Goal: Information Seeking & Learning: Learn about a topic

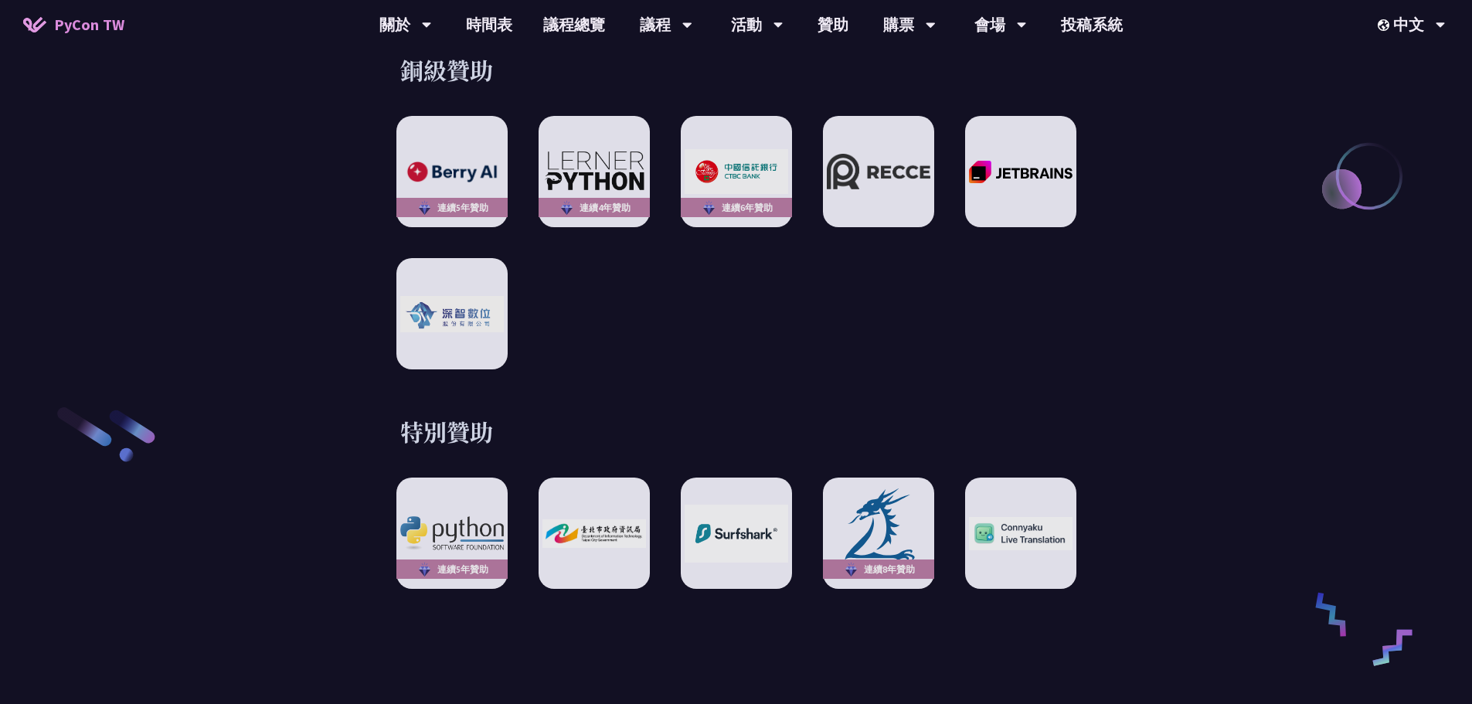
scroll to position [2319, 0]
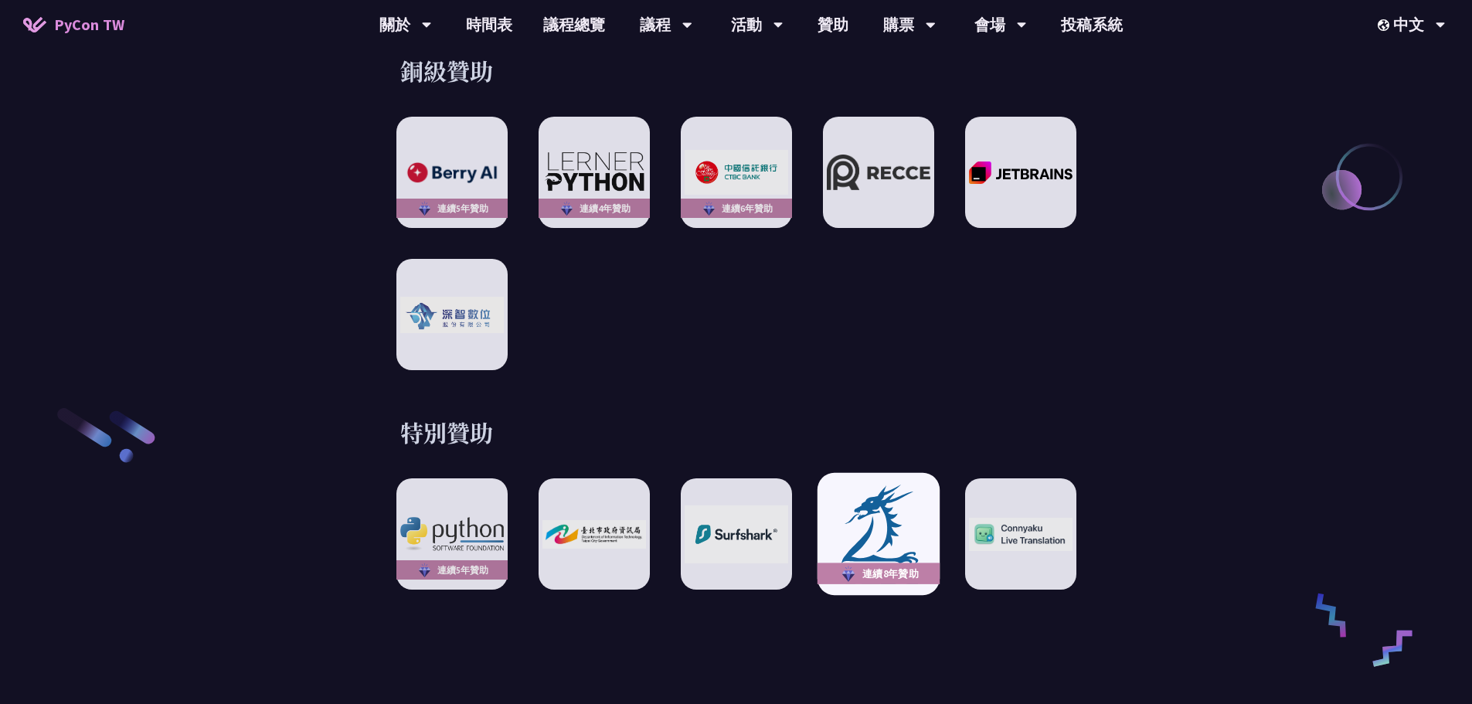
click at [880, 482] on img at bounding box center [879, 534] width 114 height 105
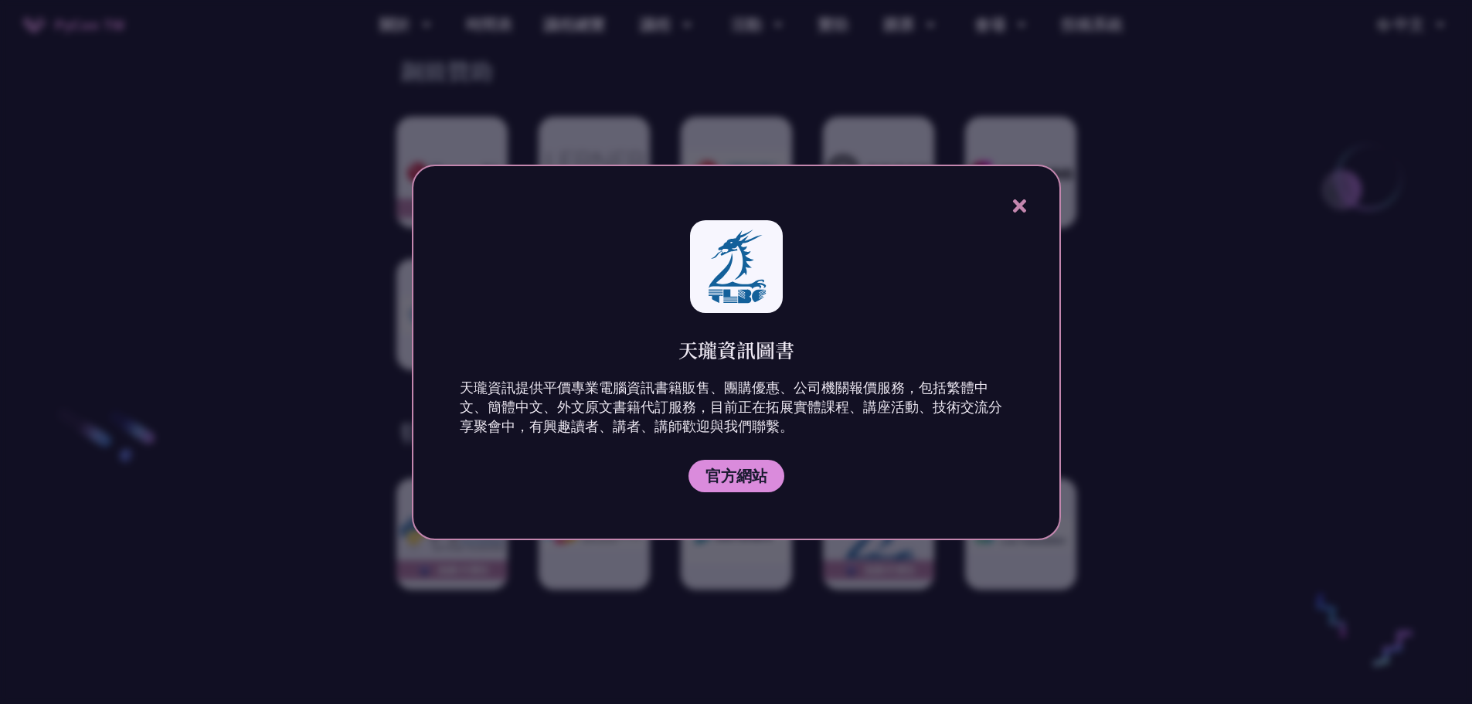
click at [1084, 393] on div at bounding box center [736, 352] width 1472 height 704
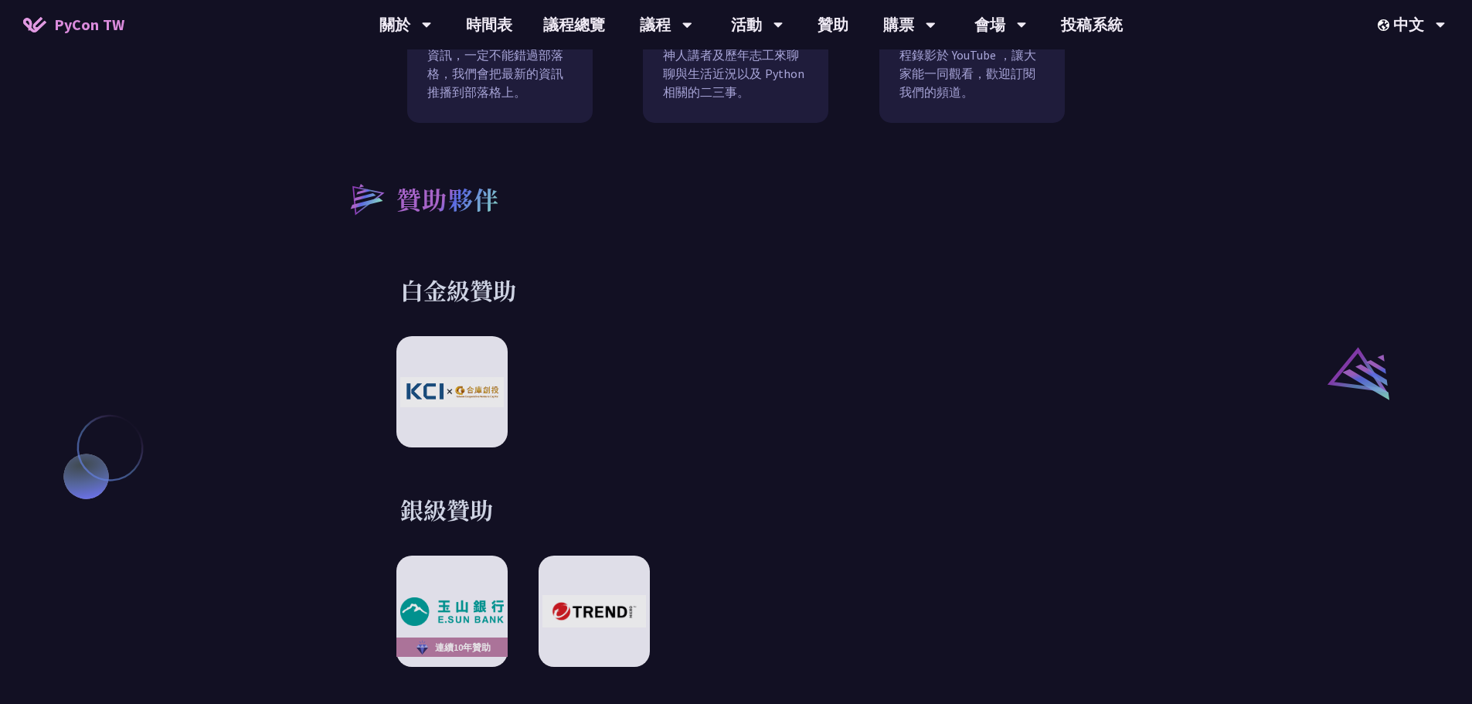
scroll to position [1623, 0]
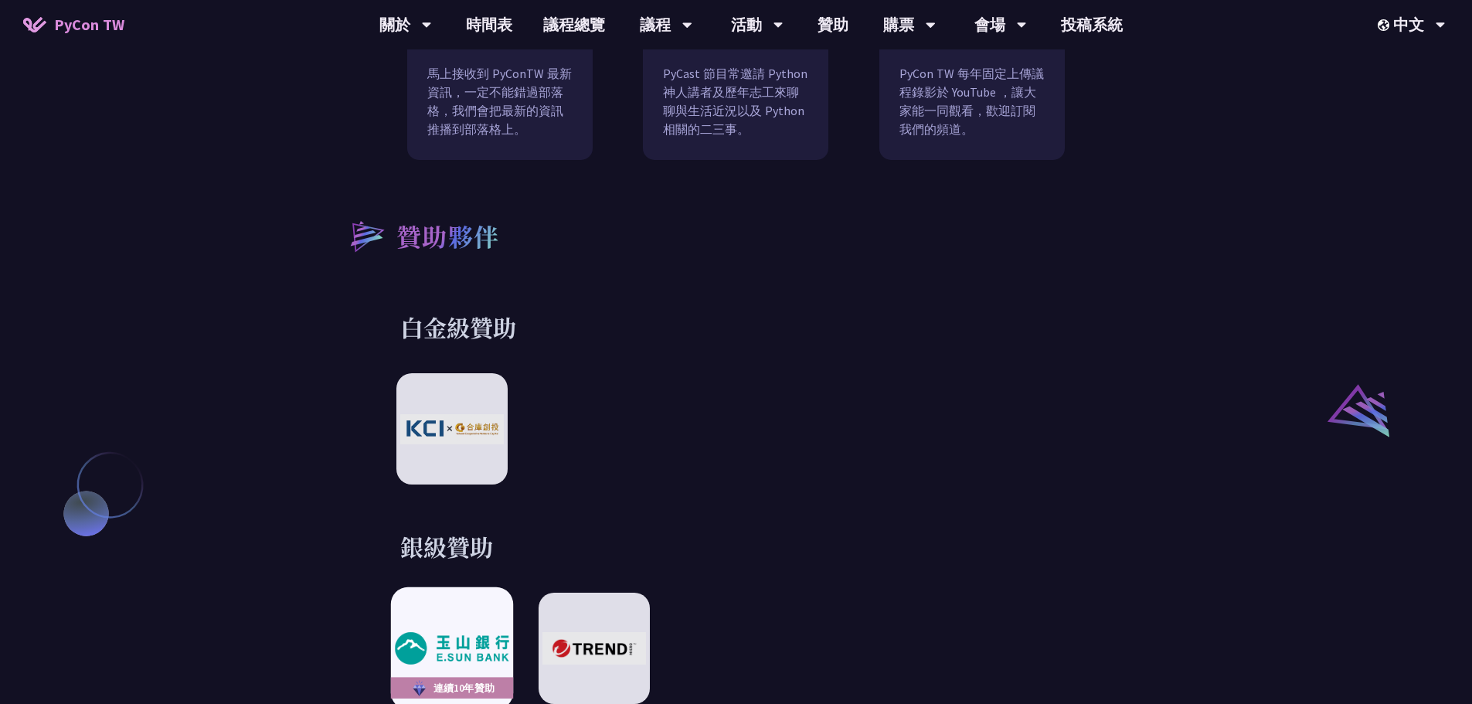
click at [492, 587] on div "連續10年贊助" at bounding box center [451, 648] width 122 height 122
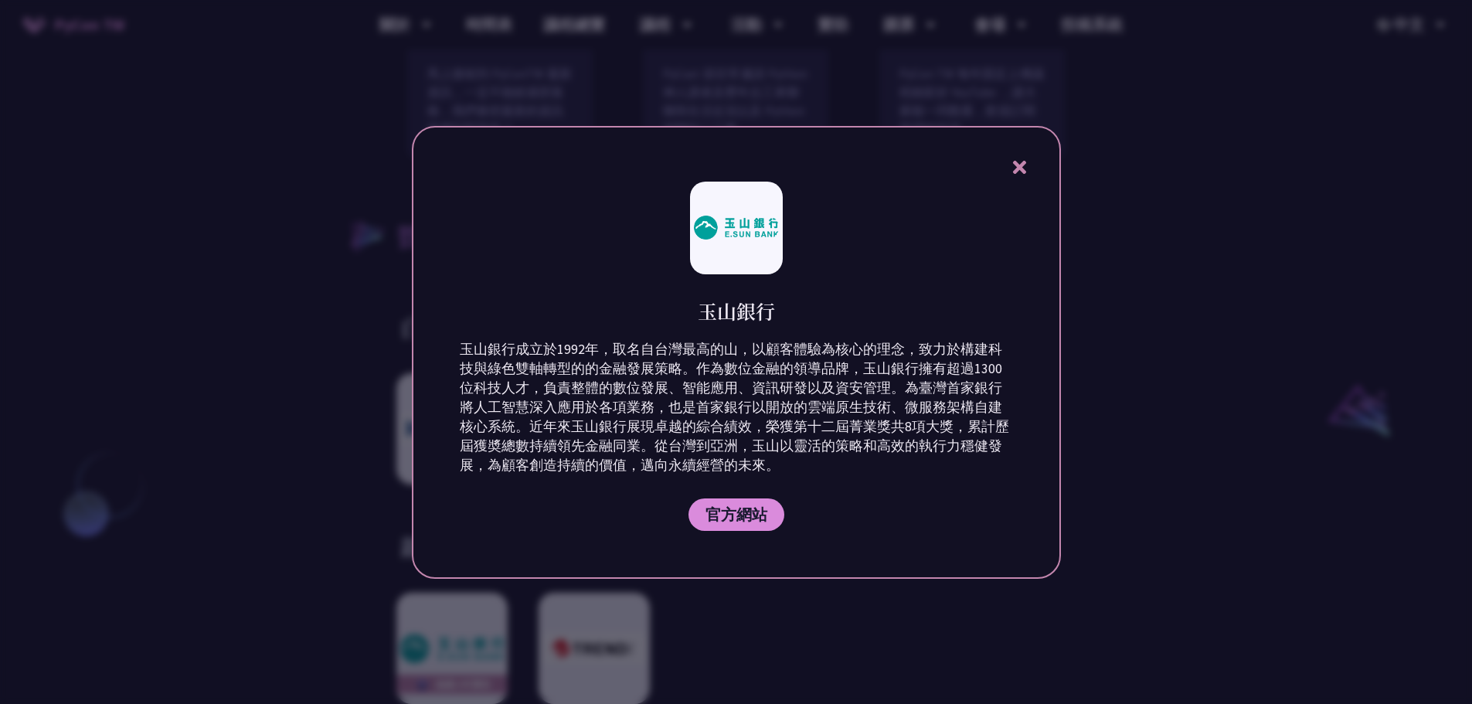
click at [1114, 493] on div at bounding box center [736, 352] width 1472 height 704
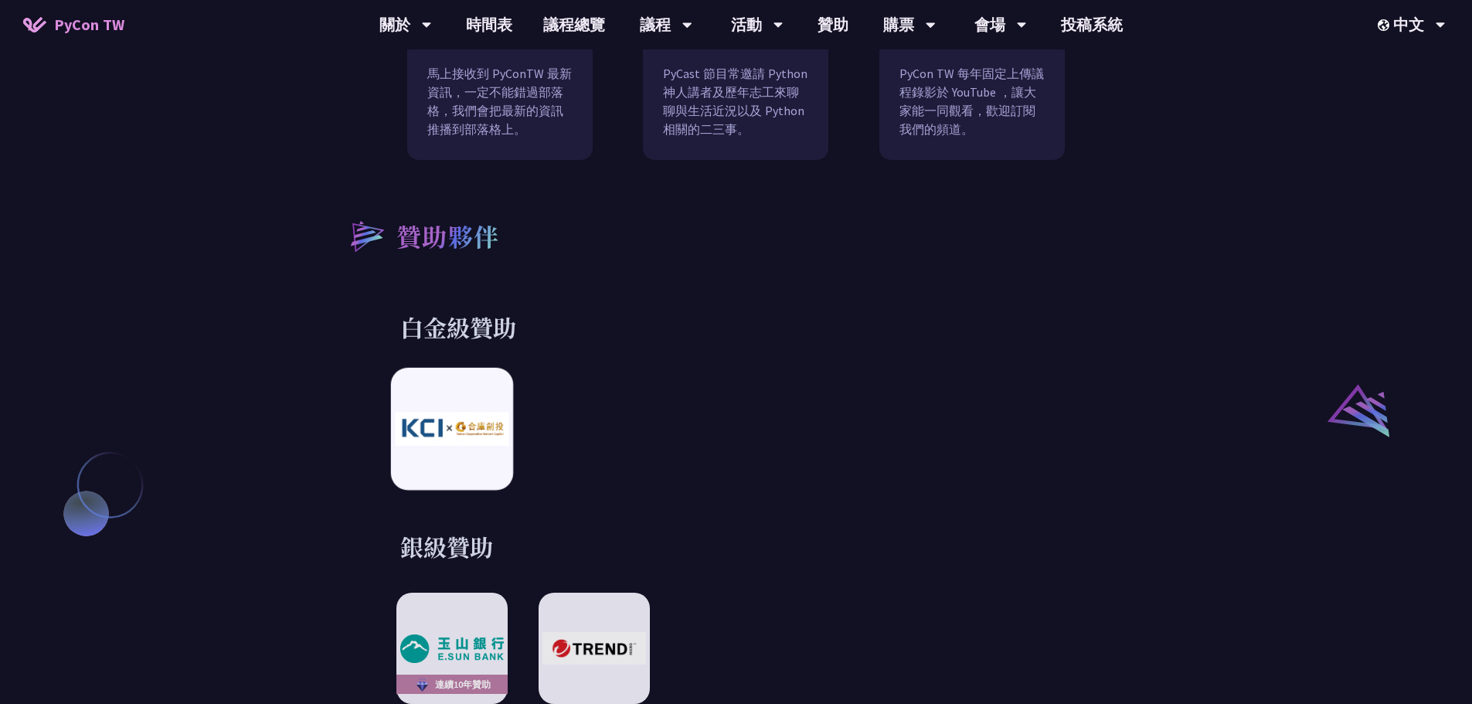
click at [480, 439] on div at bounding box center [451, 429] width 122 height 122
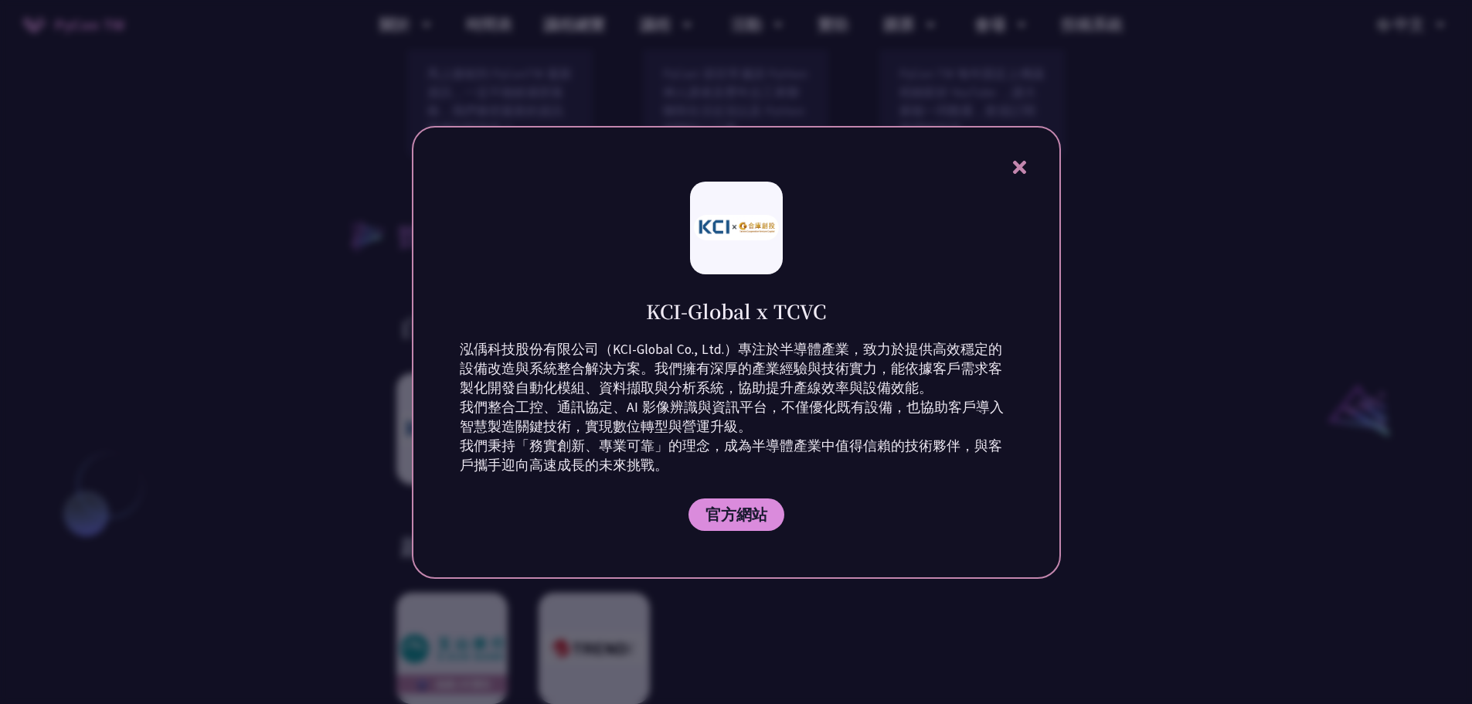
click at [1118, 428] on div at bounding box center [736, 352] width 1472 height 704
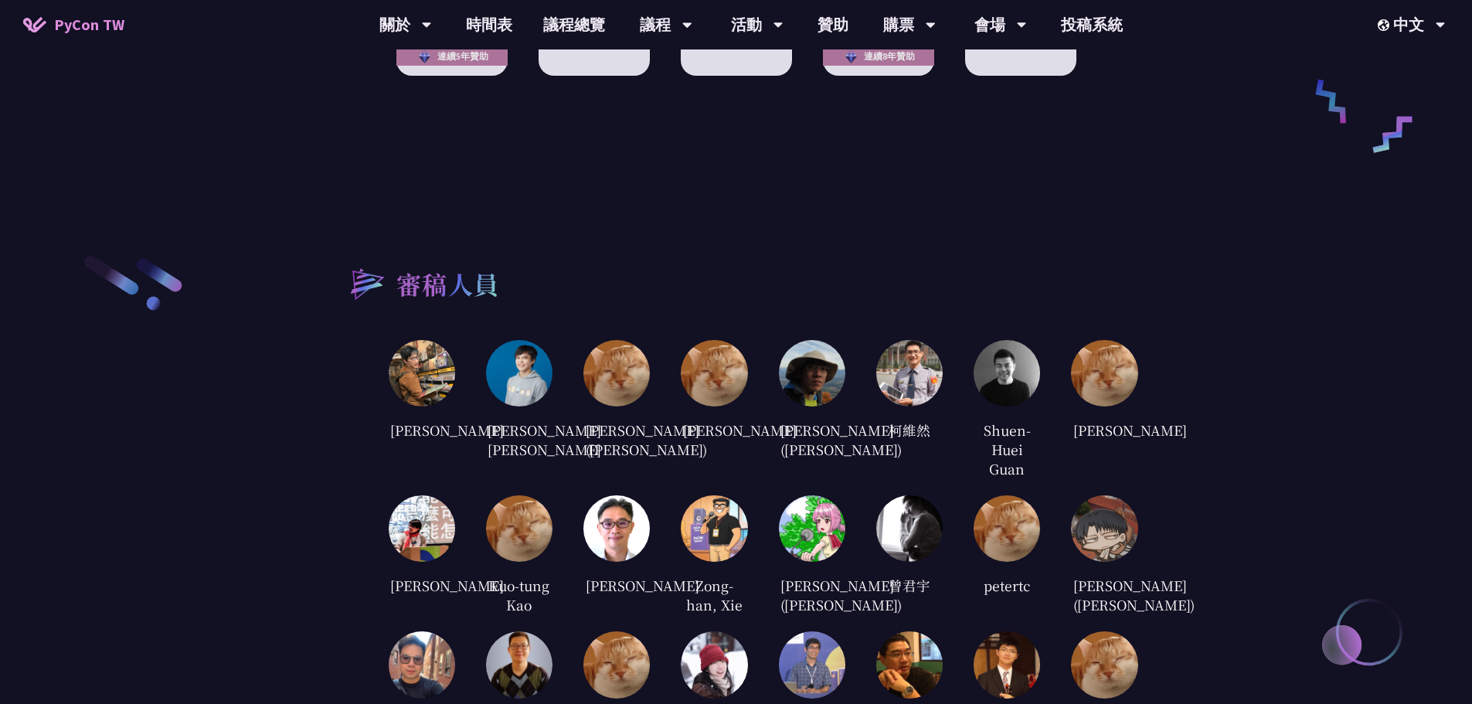
scroll to position [2860, 0]
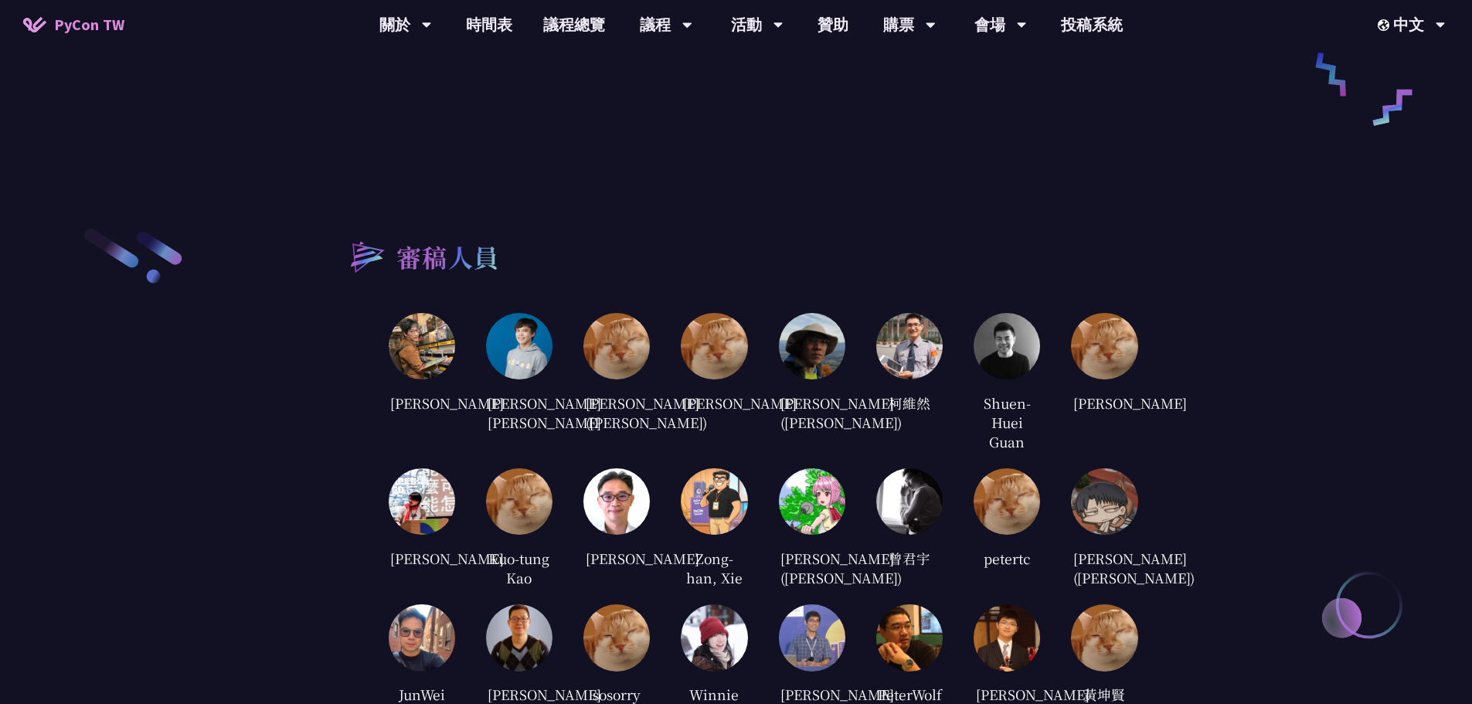
click at [803, 509] on img at bounding box center [812, 501] width 66 height 66
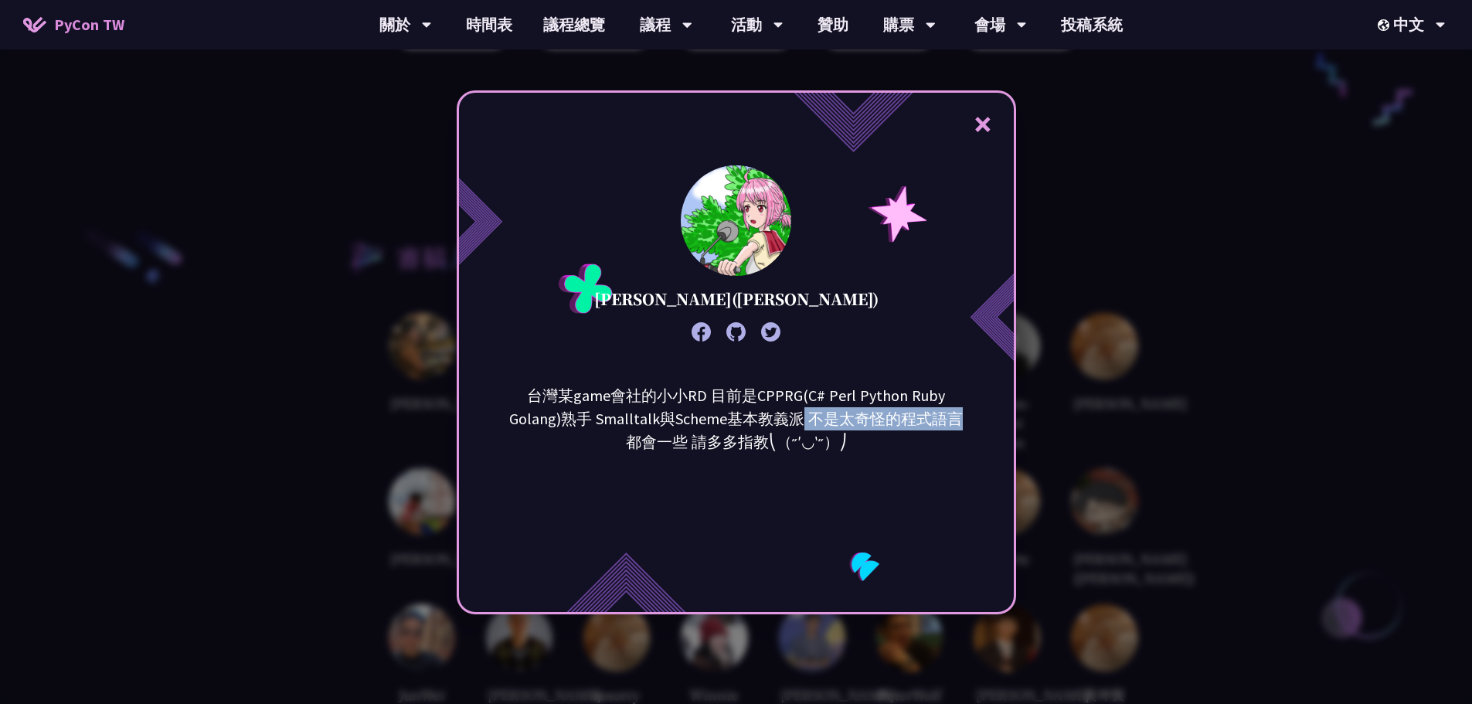
drag, startPoint x: 761, startPoint y: 423, endPoint x: 904, endPoint y: 421, distance: 142.2
click at [904, 421] on p "台灣某game會社的小小RD 目前是CPPRG(C# Perl Python Ruby Golang)熟手 Smalltalk與Scheme基本教義派 不是太…" at bounding box center [736, 419] width 467 height 70
drag, startPoint x: 647, startPoint y: 418, endPoint x: 815, endPoint y: 417, distance: 168.5
click at [815, 417] on p "台灣某game會社的小小RD 目前是CPPRG(C# Perl Python Ruby Golang)熟手 Smalltalk與Scheme基本教義派 不是太…" at bounding box center [736, 419] width 467 height 70
click at [682, 434] on p "台灣某game會社的小小RD 目前是CPPRG(C# Perl Python Ruby Golang)熟手 Smalltalk與Scheme基本教義派 不是太…" at bounding box center [736, 419] width 467 height 70
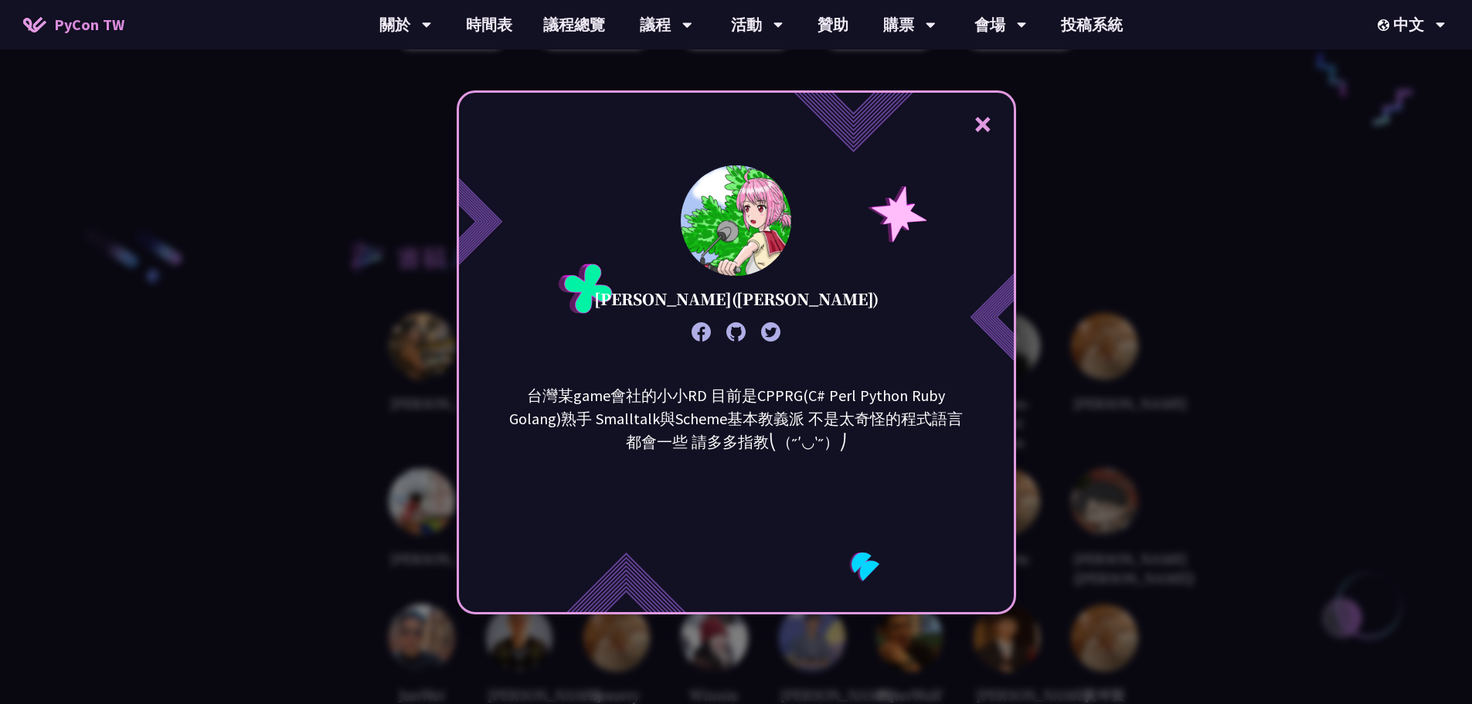
drag, startPoint x: 1147, startPoint y: 589, endPoint x: 1095, endPoint y: 563, distance: 57.7
click at [1147, 588] on div "× [PERSON_NAME]([PERSON_NAME]) 台灣某game會社的小小RD 目前是CPPRG(C# Perl Python Ruby Gola…" at bounding box center [736, 352] width 1472 height 704
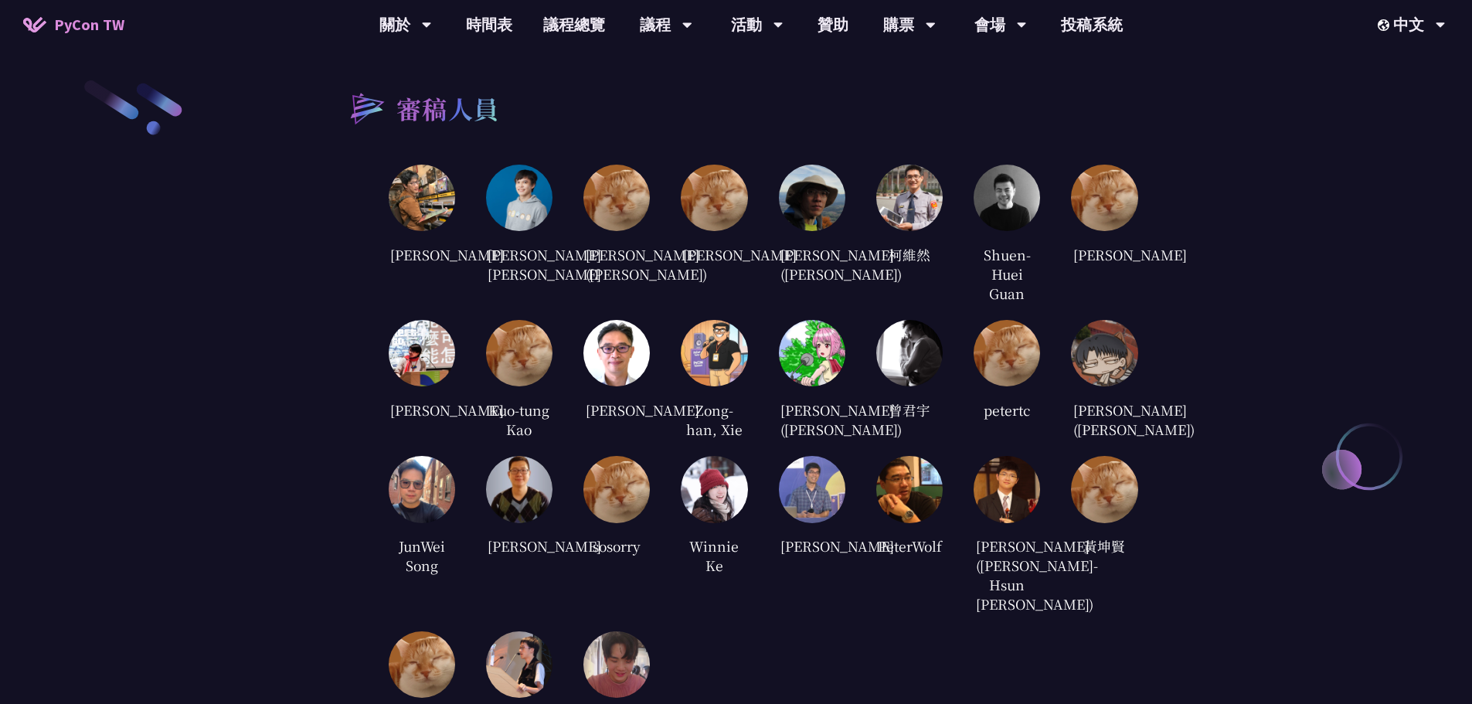
scroll to position [3015, 0]
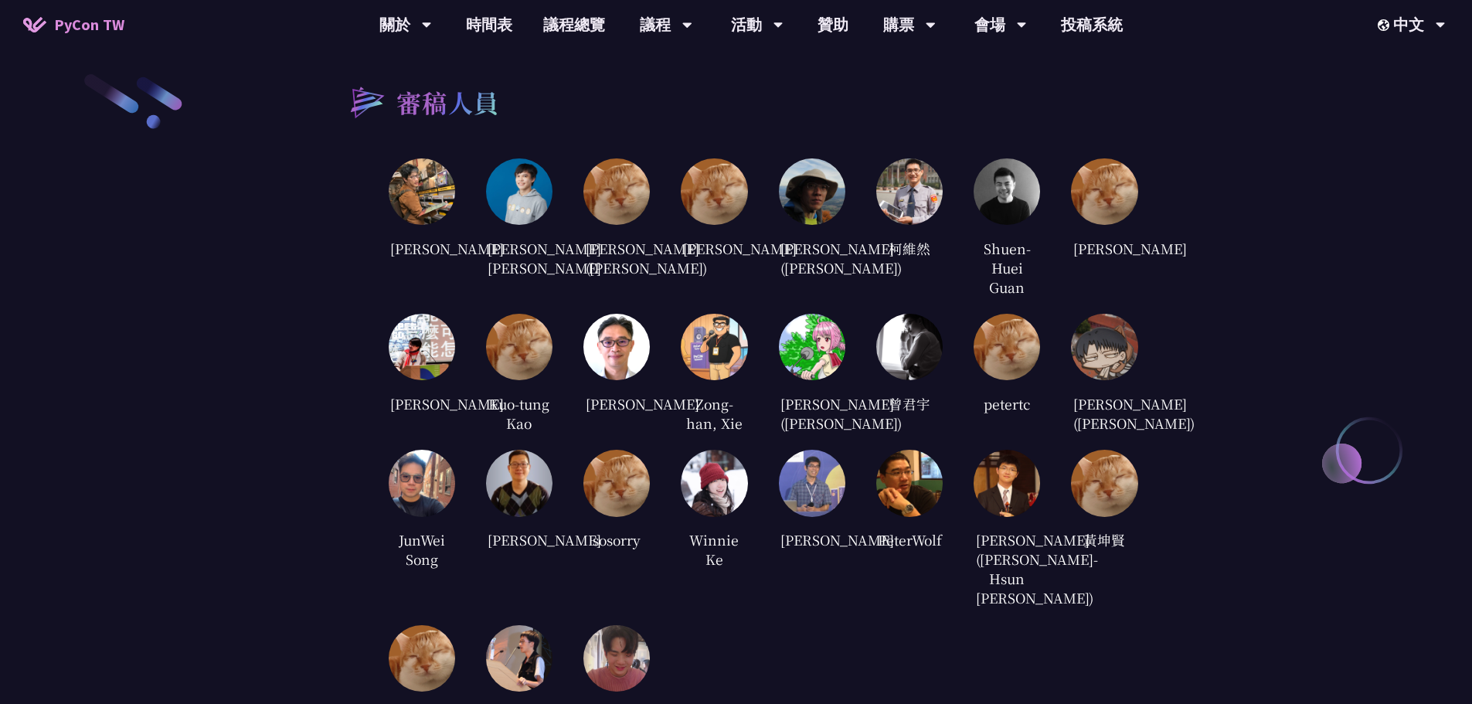
click at [710, 516] on img at bounding box center [714, 483] width 66 height 66
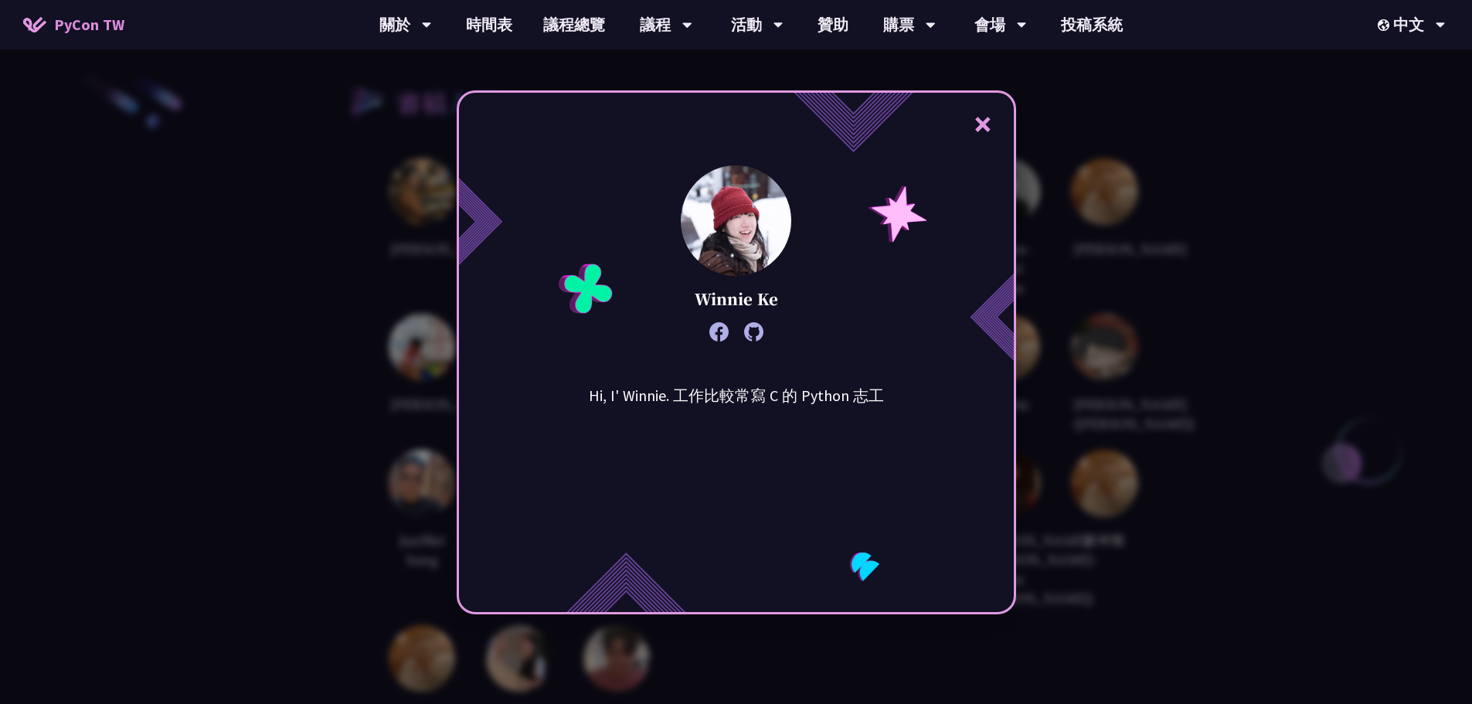
click at [1081, 516] on div "× Winnie Ke Hi, I' Winnie. 工作比較常寫 C 的 Python 志工" at bounding box center [736, 352] width 1472 height 704
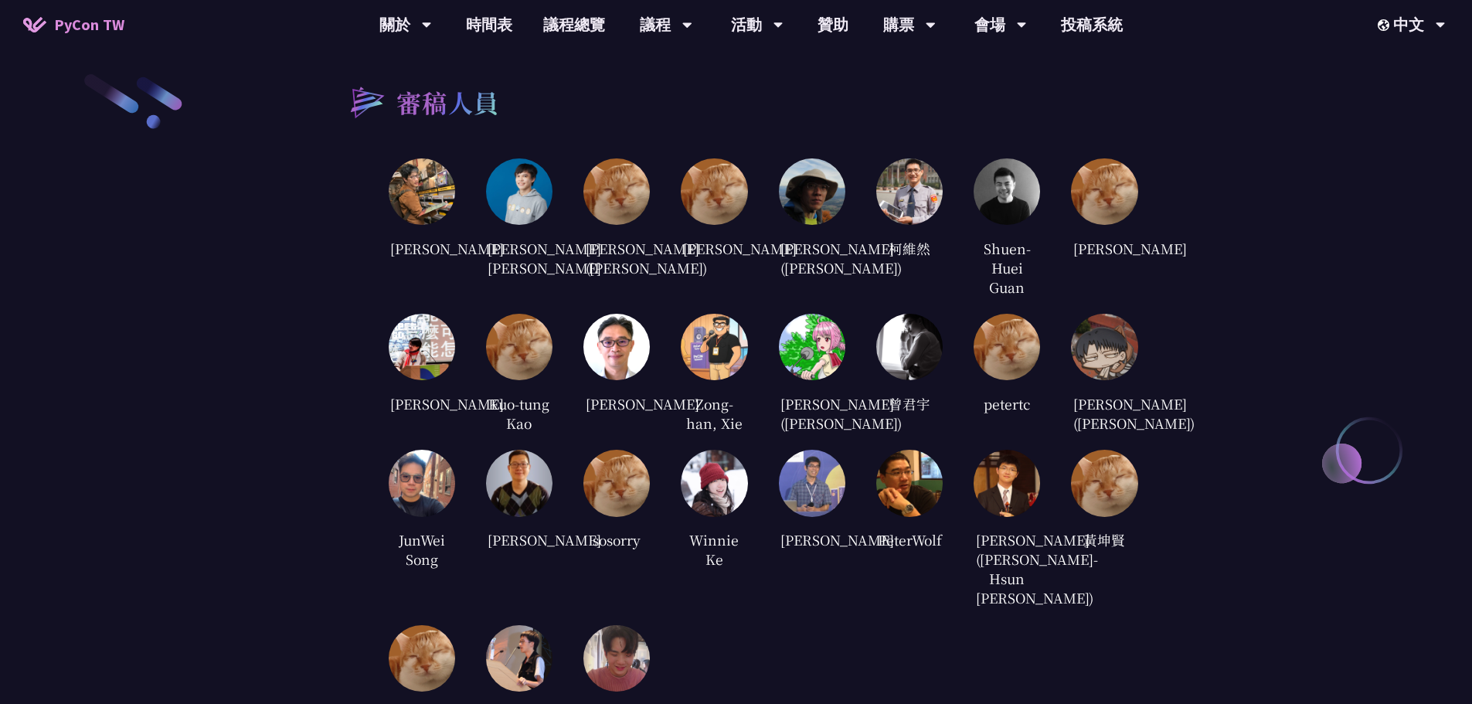
scroll to position [3092, 0]
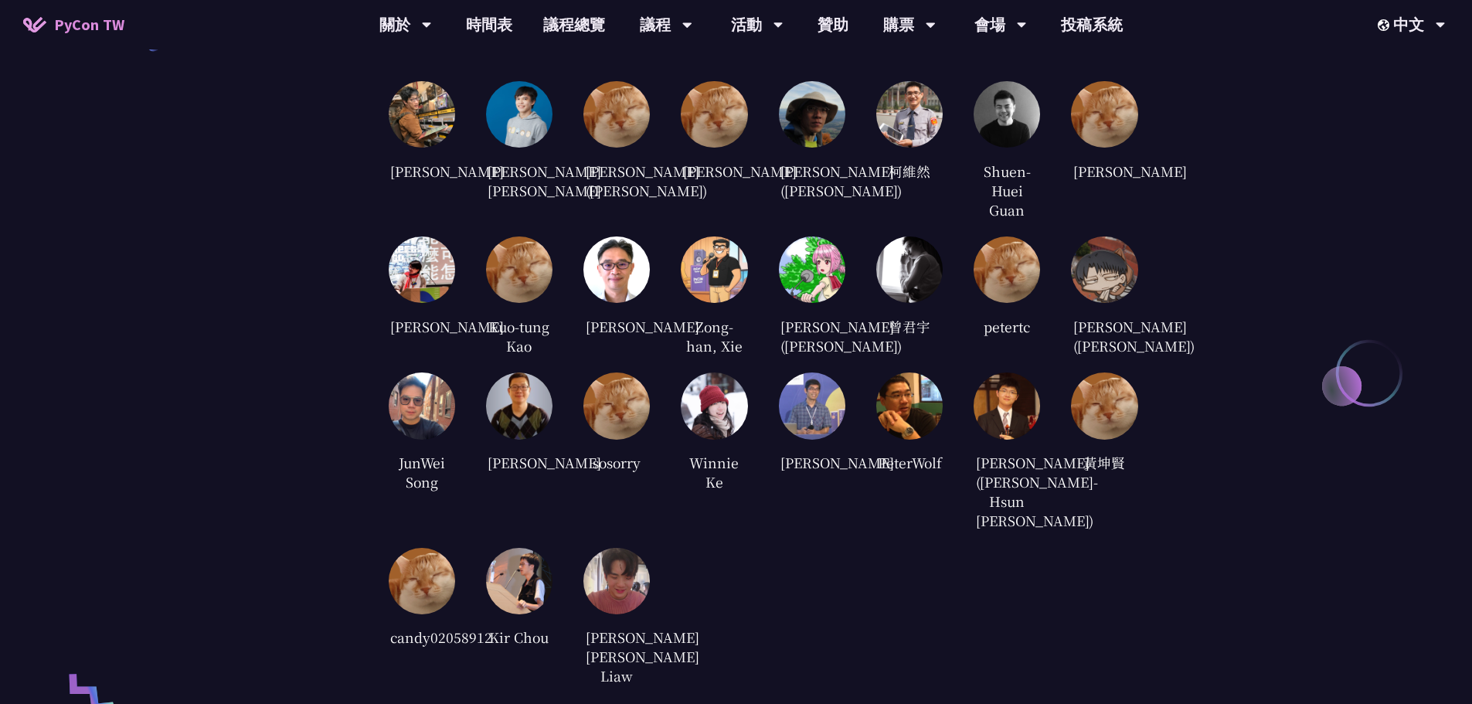
click at [640, 590] on img at bounding box center [617, 581] width 66 height 66
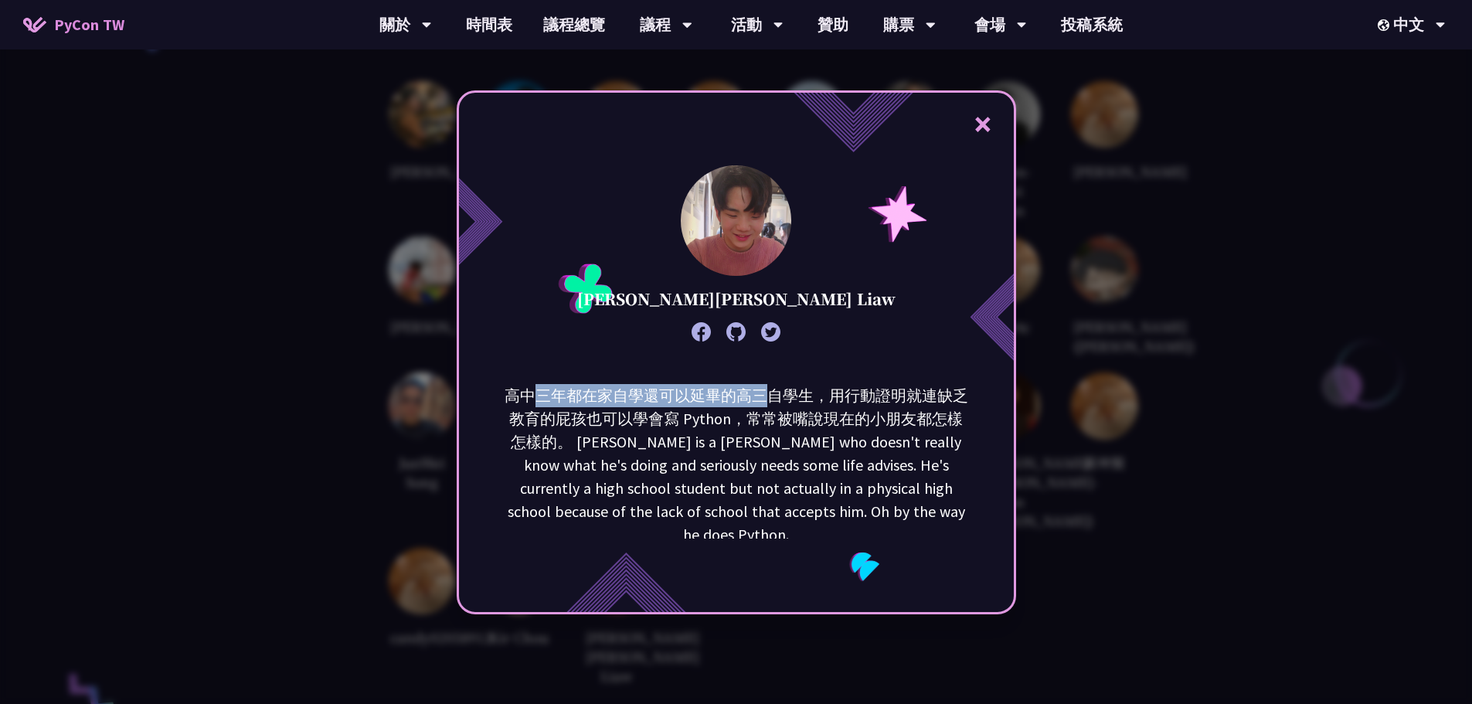
drag, startPoint x: 541, startPoint y: 393, endPoint x: 771, endPoint y: 393, distance: 229.6
click at [771, 393] on p "高中三年都在家自學還可以延畢的高三自學生，用行動證明就連缺乏教育的屁孩也可以學會寫 Python，常常被嘴說現在的小朋友都怎樣怎樣的。 [PERSON_NAM…" at bounding box center [736, 465] width 467 height 162
drag, startPoint x: 792, startPoint y: 396, endPoint x: 547, endPoint y: 401, distance: 244.3
click at [547, 401] on p "高中三年都在家自學還可以延畢的高三自學生，用行動證明就連缺乏教育的屁孩也可以學會寫 Python，常常被嘴說現在的小朋友都怎樣怎樣的。 [PERSON_NAM…" at bounding box center [736, 465] width 467 height 162
click at [1098, 502] on div "× [PERSON_NAME][PERSON_NAME] Liaw 高中三年都在家自學還可以延畢的高三自學生，用行動證明就連缺乏教育的屁孩也可以學會寫 Pyt…" at bounding box center [736, 352] width 1472 height 704
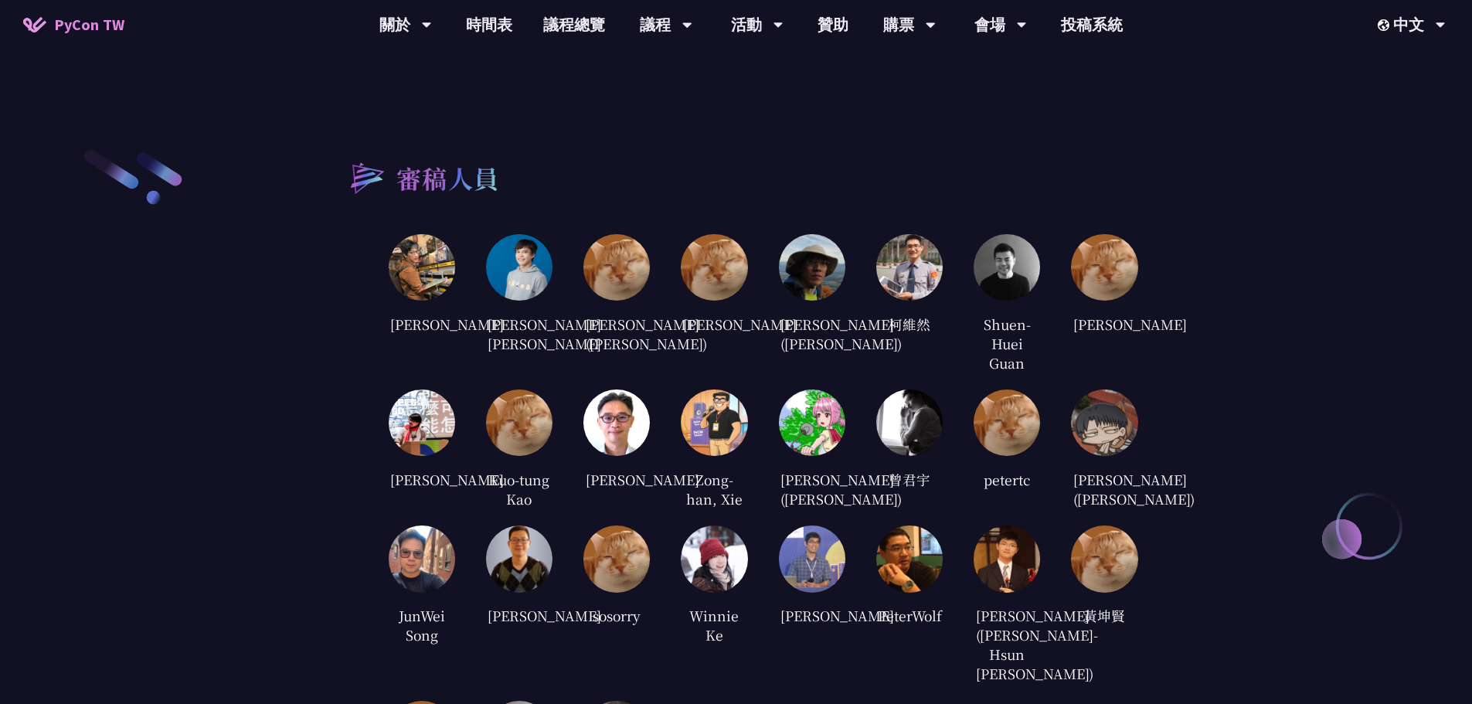
scroll to position [2937, 0]
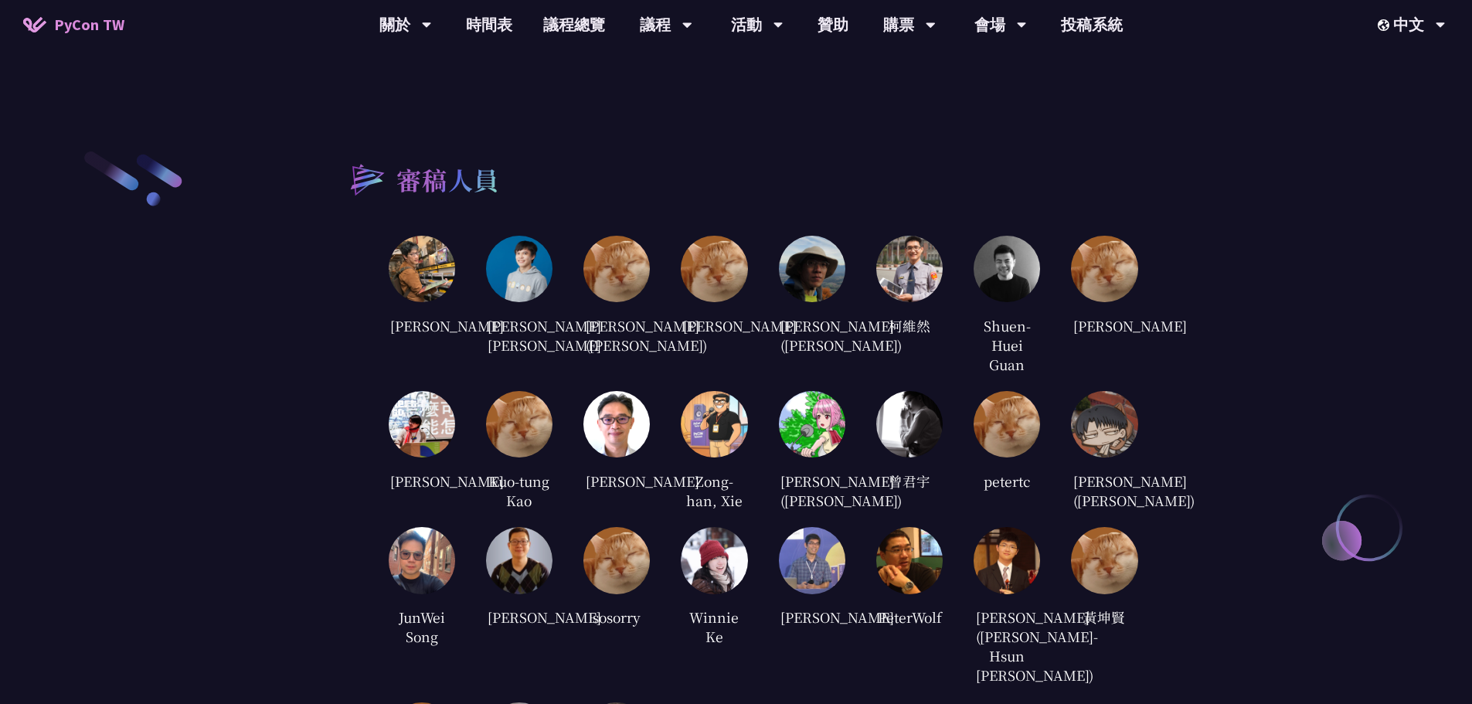
click at [528, 431] on img at bounding box center [519, 424] width 66 height 66
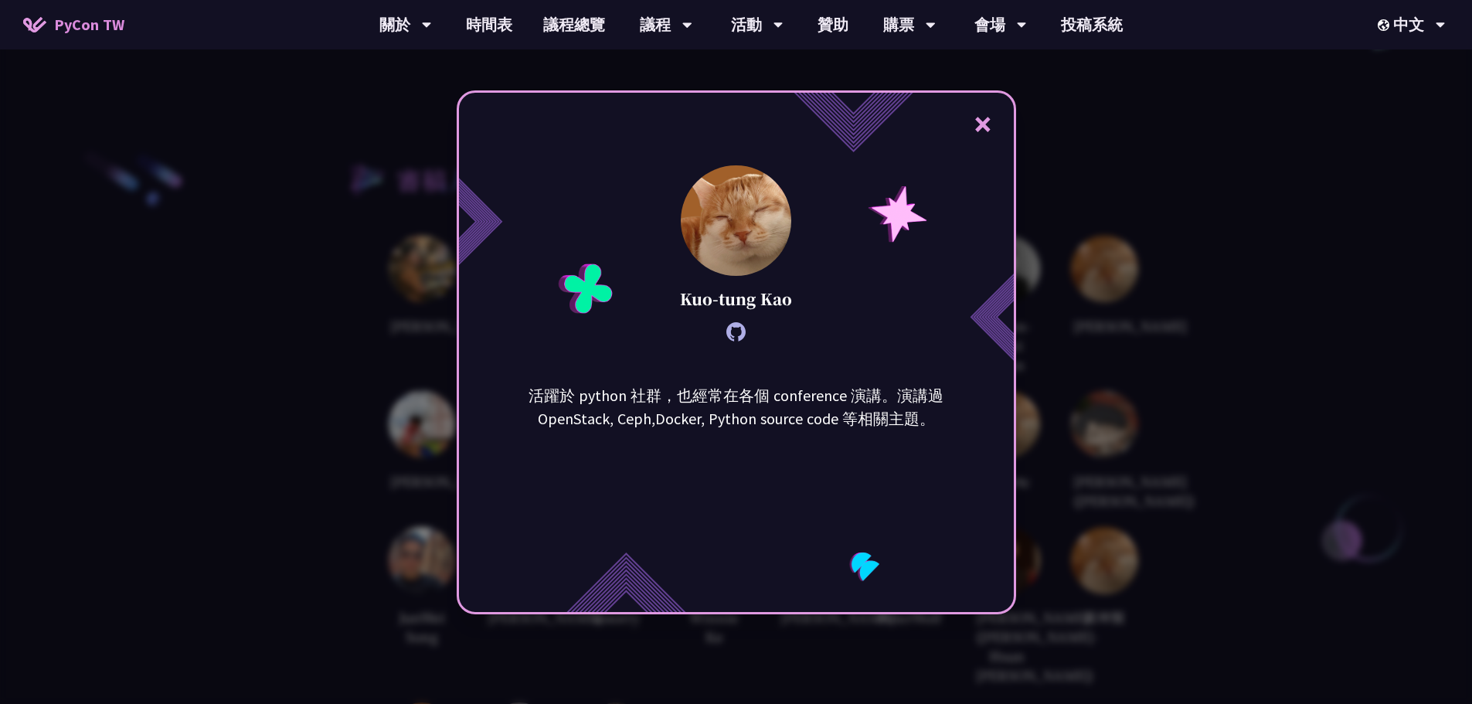
click at [1105, 417] on div "× [PERSON_NAME] 活躍於 python 社群，也經常在各個 conference 演講。演講過 OpenStack, Ceph,Docker, …" at bounding box center [736, 352] width 1472 height 704
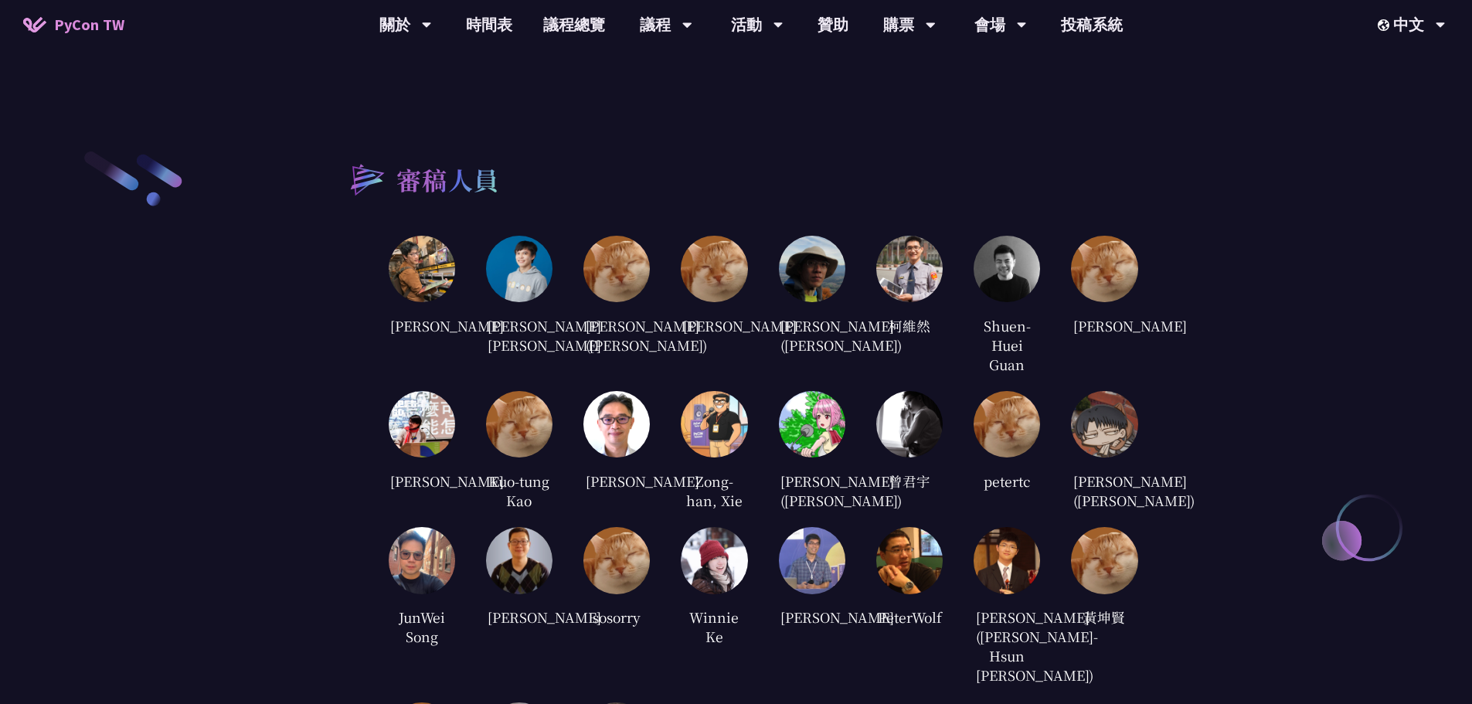
click at [538, 267] on img at bounding box center [519, 269] width 66 height 66
